Goal: Find specific page/section: Find specific page/section

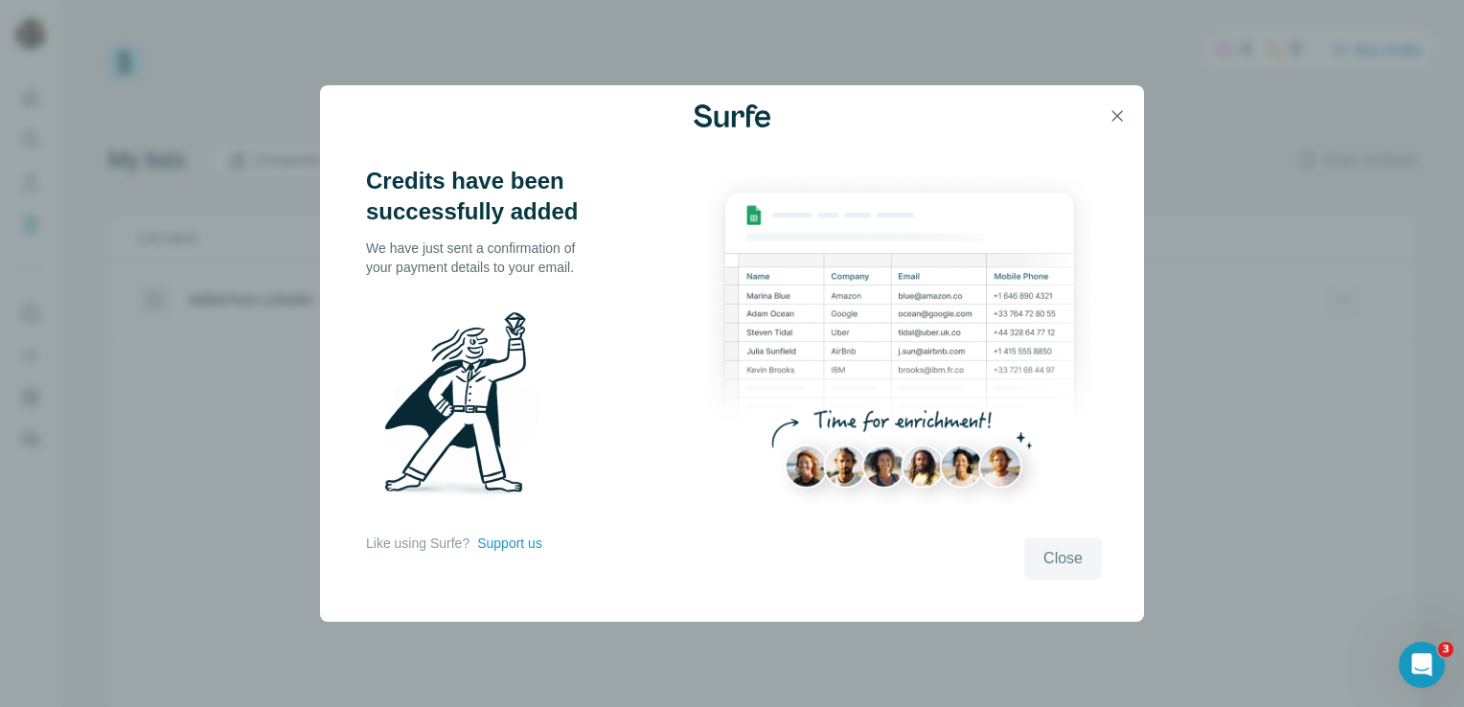
click at [1029, 565] on button "Close" at bounding box center [1063, 559] width 78 height 42
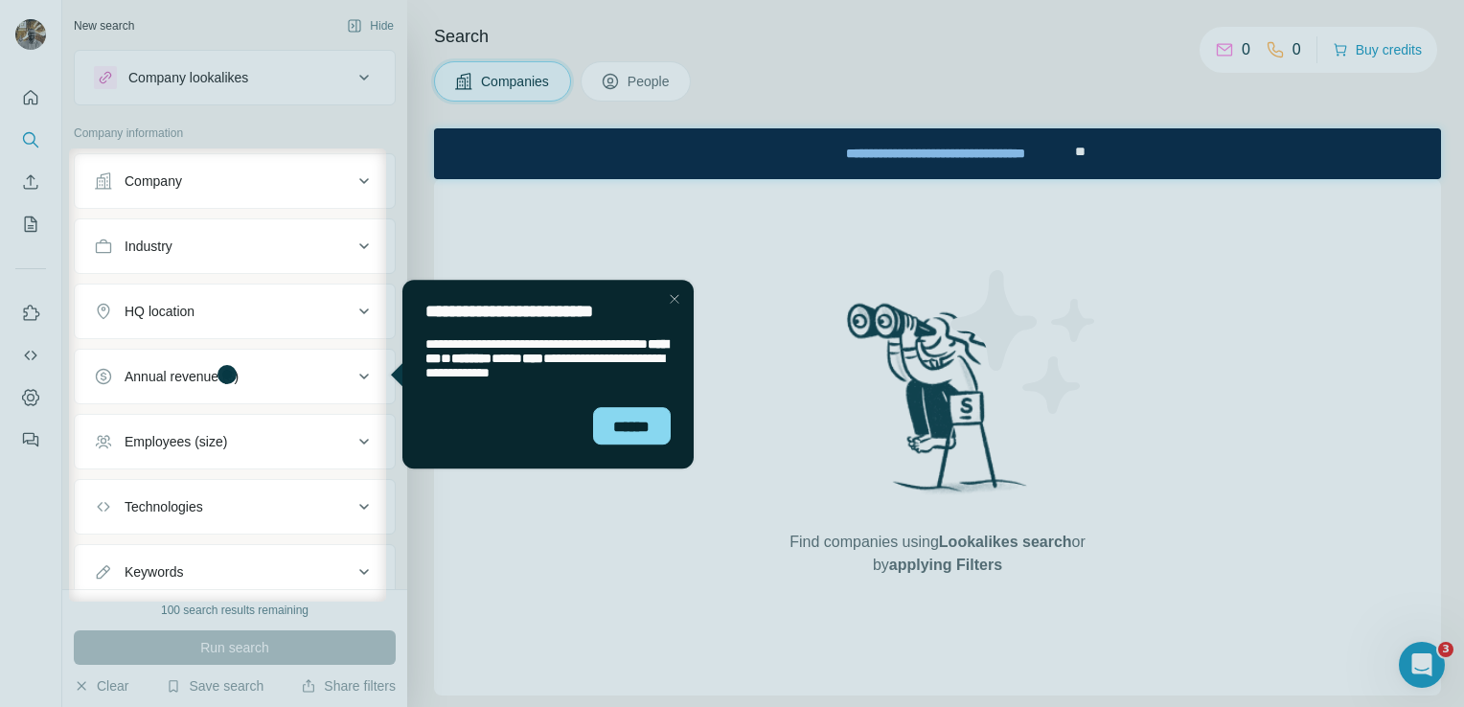
click at [670, 299] on div "Close Step" at bounding box center [673, 298] width 23 height 23
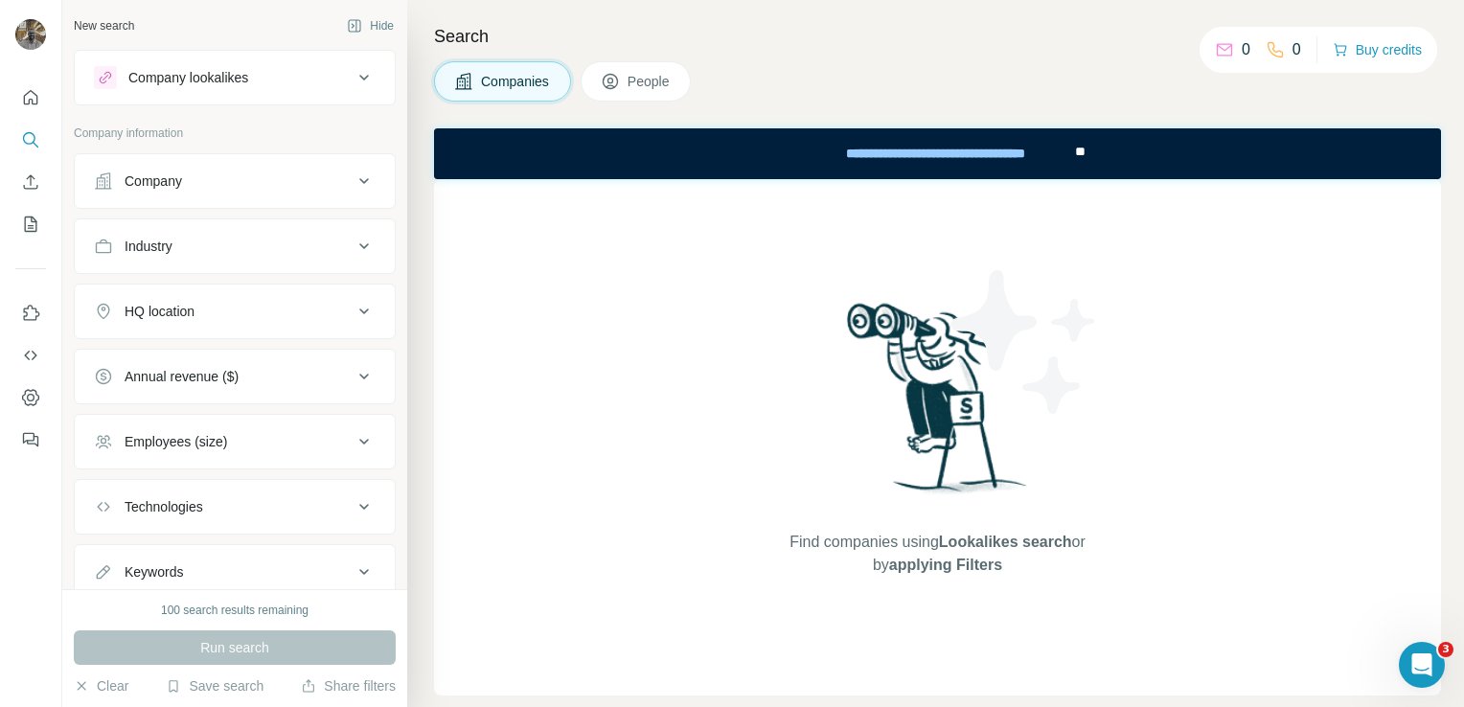
click at [1223, 56] on icon at bounding box center [1224, 49] width 19 height 19
